Goal: Task Accomplishment & Management: Complete application form

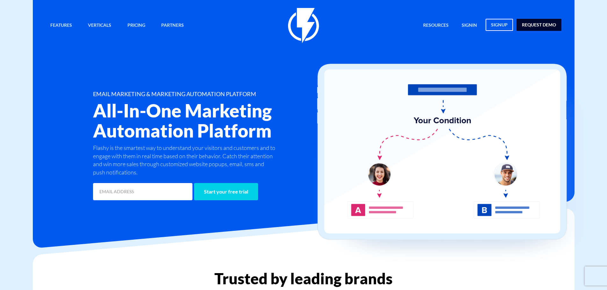
click at [548, 26] on link "request demo" at bounding box center [538, 25] width 45 height 12
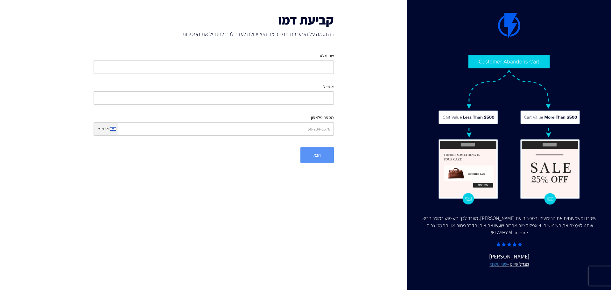
click at [318, 78] on div "שם מלא אימייל מספר פלאפון +972 United States +1 United Kingdom +44 Afghanistan …" at bounding box center [214, 94] width 250 height 93
click at [321, 69] on input "שם מלא" at bounding box center [214, 66] width 240 height 13
click at [245, 67] on input "שם מלא" at bounding box center [214, 66] width 240 height 13
